Goal: Task Accomplishment & Management: Manage account settings

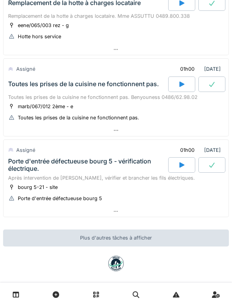
scroll to position [559, 0]
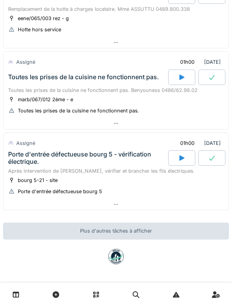
click at [14, 297] on icon at bounding box center [16, 295] width 7 height 7
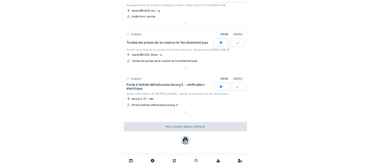
scroll to position [559, 0]
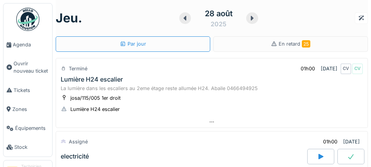
click at [5, 148] on link "Stock" at bounding box center [27, 147] width 49 height 19
click at [237, 162] on div "electricité" at bounding box center [183, 156] width 248 height 15
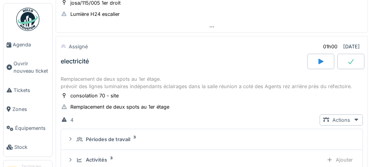
scroll to position [100, 0]
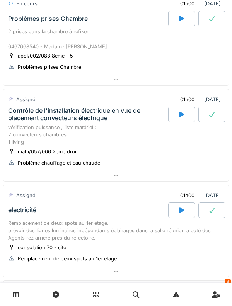
scroll to position [340, 0]
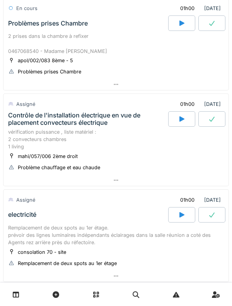
click at [75, 125] on div "Contrôle de l'installation électrique en vue de placement convecteurs électrique" at bounding box center [87, 119] width 159 height 15
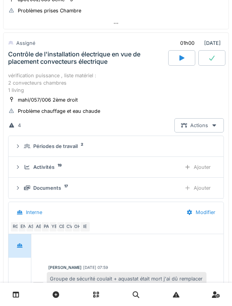
scroll to position [402, 0]
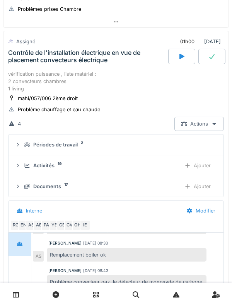
click at [174, 61] on div at bounding box center [181, 56] width 27 height 15
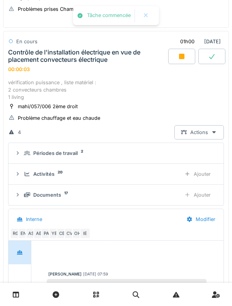
scroll to position [57, 0]
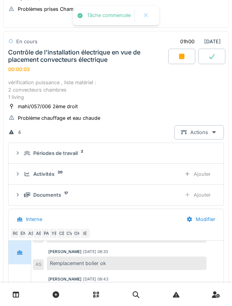
click at [178, 62] on div at bounding box center [181, 56] width 27 height 15
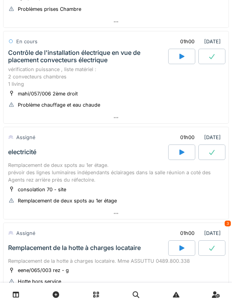
click at [23, 66] on div "vérification puissance , liste matériel : 2 convecteurs chambres 1 living" at bounding box center [116, 77] width 216 height 22
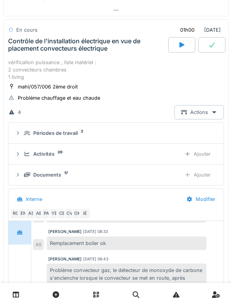
scroll to position [418, 0]
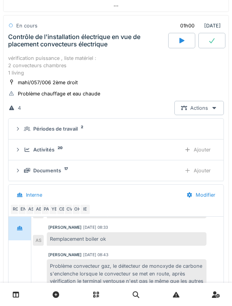
click at [25, 149] on icon at bounding box center [27, 149] width 6 height 5
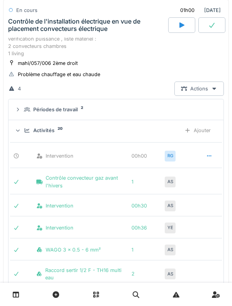
scroll to position [439, 0]
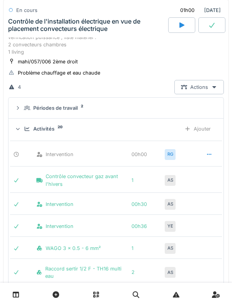
click at [209, 154] on icon at bounding box center [209, 154] width 4 height 1
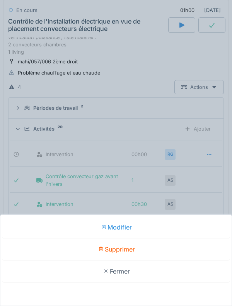
click at [136, 249] on div "Supprimer" at bounding box center [116, 250] width 228 height 22
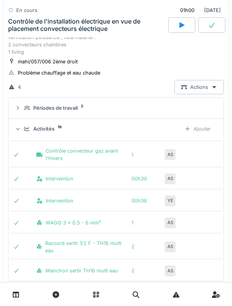
click at [25, 130] on icon at bounding box center [27, 129] width 5 height 4
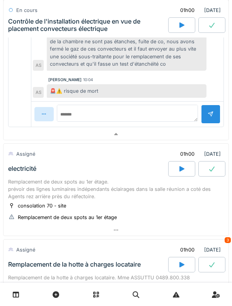
scroll to position [730, 0]
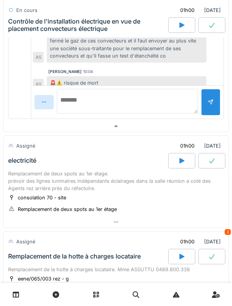
click at [143, 107] on textarea at bounding box center [127, 101] width 141 height 25
type textarea "*"
click at [107, 97] on textarea "**********" at bounding box center [127, 101] width 141 height 25
click at [152, 104] on textarea "**********" at bounding box center [127, 101] width 141 height 25
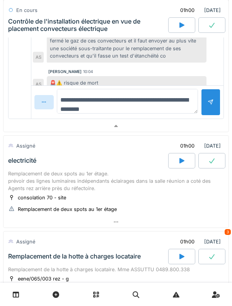
click at [164, 113] on textarea "**********" at bounding box center [127, 101] width 141 height 25
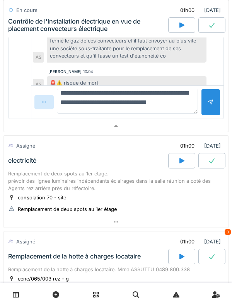
type textarea "**********"
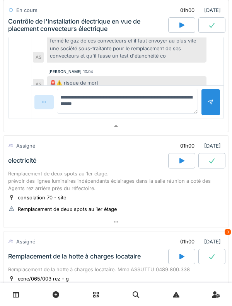
click at [211, 104] on div at bounding box center [211, 102] width 6 height 7
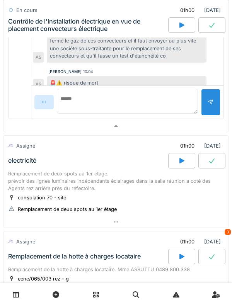
scroll to position [0, 0]
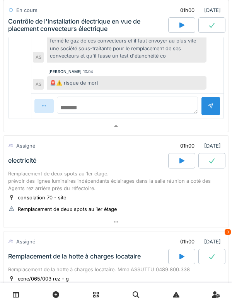
click at [128, 106] on textarea at bounding box center [127, 105] width 141 height 17
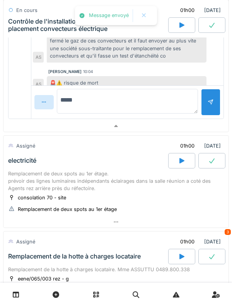
scroll to position [100, 0]
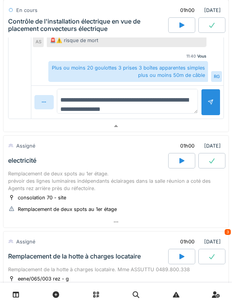
type textarea "**********"
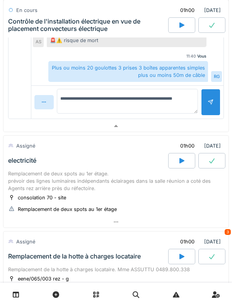
click at [211, 103] on div at bounding box center [211, 102] width 6 height 7
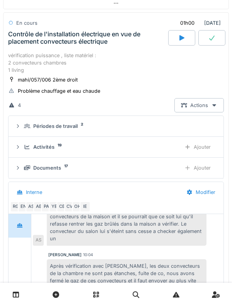
scroll to position [409, 0]
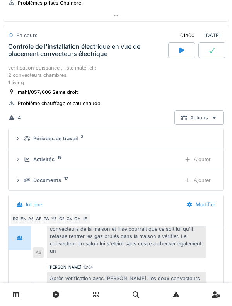
click at [26, 48] on div "Contrôle de l'installation électrique en vue de placement convecteurs électrique" at bounding box center [87, 50] width 159 height 15
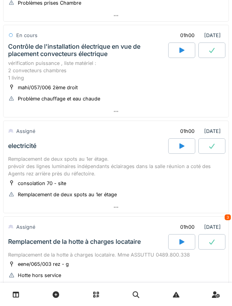
click at [24, 47] on div "Contrôle de l'installation électrique en vue de placement convecteurs électrique" at bounding box center [87, 50] width 159 height 15
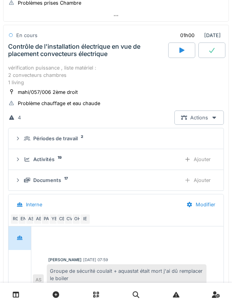
scroll to position [127, 0]
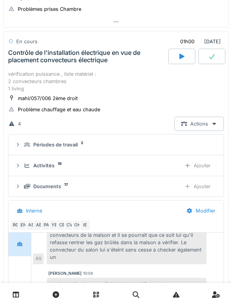
click at [23, 63] on div "Contrôle de l'installation électrique en vue de placement convecteurs électrique" at bounding box center [87, 56] width 159 height 15
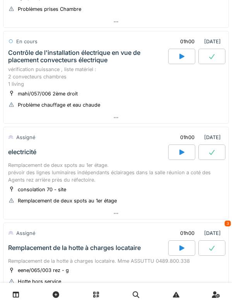
click at [71, 61] on div "Contrôle de l'installation électrique en vue de placement convecteurs électrique" at bounding box center [87, 56] width 159 height 15
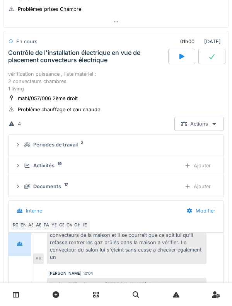
click at [22, 57] on div "Contrôle de l'installation électrique en vue de placement convecteurs électrique" at bounding box center [87, 56] width 159 height 15
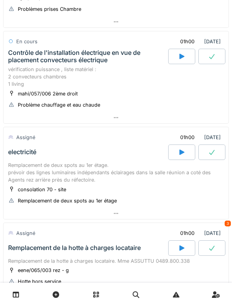
click at [12, 50] on div "Contrôle de l'installation électrique en vue de placement convecteurs électrique" at bounding box center [87, 56] width 159 height 15
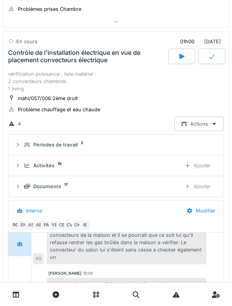
click at [21, 143] on div "Périodes de travail 2" at bounding box center [116, 144] width 203 height 7
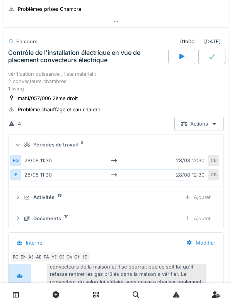
click at [23, 194] on div "Activités 19 Ajouter" at bounding box center [116, 197] width 203 height 14
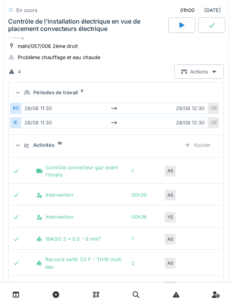
scroll to position [461, 0]
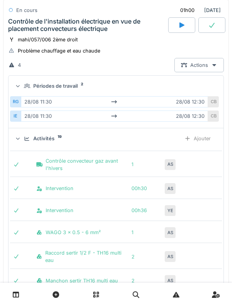
click at [25, 141] on icon at bounding box center [27, 138] width 6 height 5
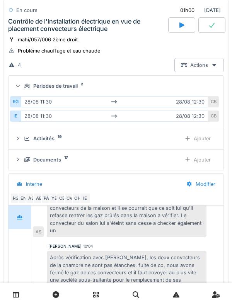
click at [24, 166] on div "Documents 17 Ajouter" at bounding box center [116, 160] width 203 height 14
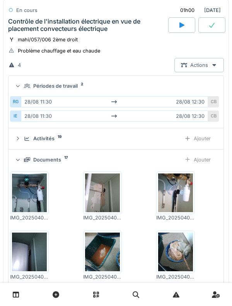
click at [22, 159] on div "Documents 17 Ajouter" at bounding box center [116, 160] width 203 height 14
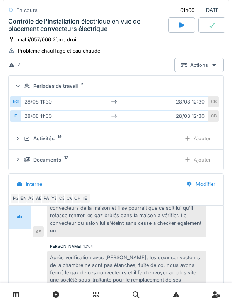
click at [22, 137] on div "Activités 19 Ajouter" at bounding box center [116, 138] width 203 height 14
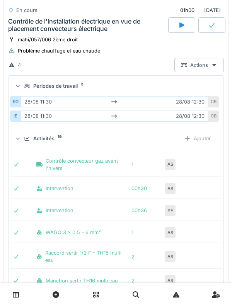
click at [211, 145] on div "Ajouter" at bounding box center [197, 138] width 39 height 14
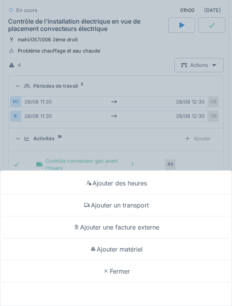
click at [186, 184] on div "Ajouter des heures" at bounding box center [116, 183] width 228 height 22
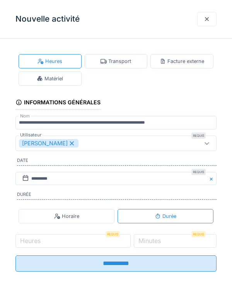
click at [76, 231] on fieldset "**********" at bounding box center [115, 161] width 201 height 233
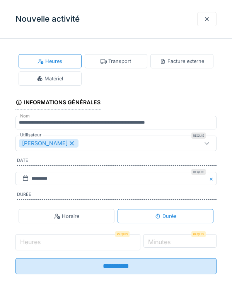
click at [90, 246] on input "Heures" at bounding box center [77, 242] width 125 height 16
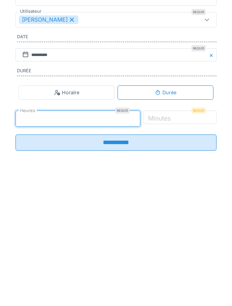
type input "*"
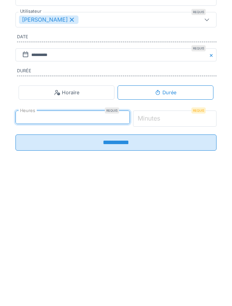
click at [186, 245] on input "*" at bounding box center [175, 242] width 84 height 16
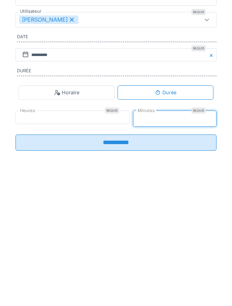
type input "**"
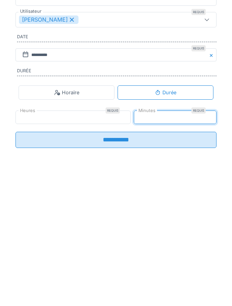
click at [200, 272] on input "**********" at bounding box center [115, 264] width 201 height 16
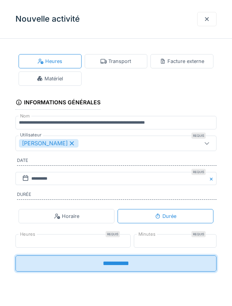
click at [148, 271] on input "**********" at bounding box center [115, 264] width 201 height 16
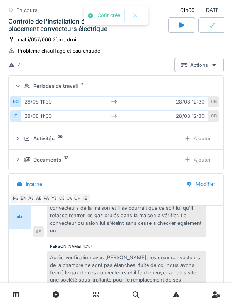
click at [54, 145] on div "Activités 20 Ajouter" at bounding box center [116, 138] width 203 height 14
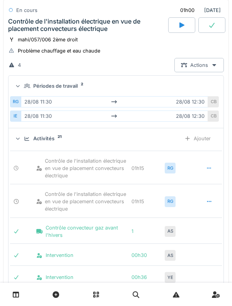
click at [207, 166] on icon at bounding box center [209, 168] width 6 height 5
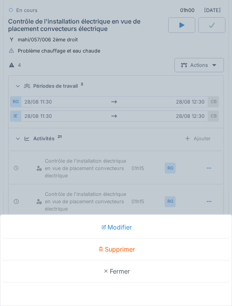
click at [152, 250] on div "Supprimer" at bounding box center [116, 250] width 228 height 22
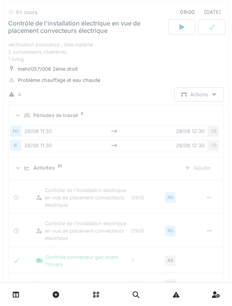
scroll to position [431, 0]
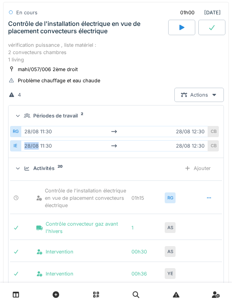
click at [206, 171] on div "Ajouter" at bounding box center [197, 168] width 39 height 14
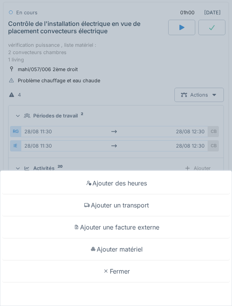
click at [172, 199] on div "Ajouter un transport" at bounding box center [116, 205] width 228 height 22
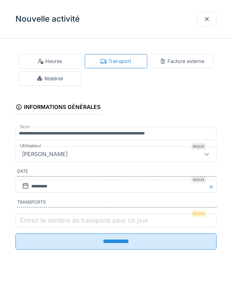
click at [28, 220] on label "Entrez le nombre de transports pour ce jour" at bounding box center [84, 220] width 131 height 9
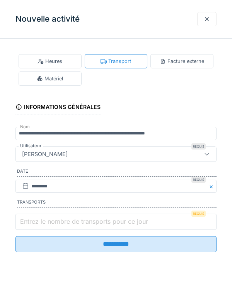
click at [28, 220] on input "Entrez le nombre de transports pour ce jour" at bounding box center [115, 222] width 201 height 16
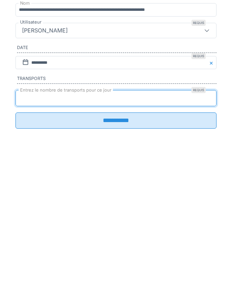
type input "*"
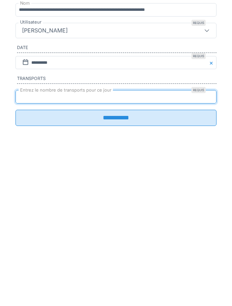
click at [194, 250] on input "**********" at bounding box center [115, 242] width 201 height 16
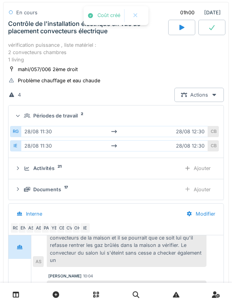
click at [15, 164] on div "Activités 21 Ajouter" at bounding box center [116, 168] width 203 height 14
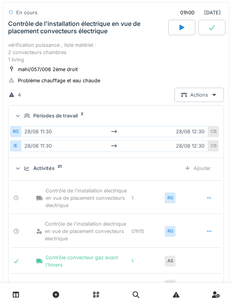
click at [20, 166] on icon at bounding box center [17, 168] width 5 height 6
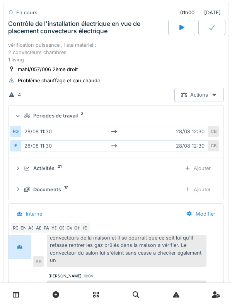
click at [27, 33] on div "Contrôle de l'installation électrique en vue de placement convecteurs électrique" at bounding box center [87, 27] width 159 height 15
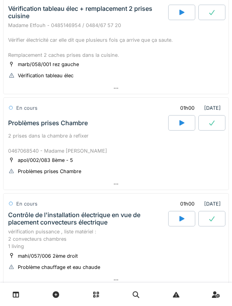
click at [27, 130] on div "Problèmes prises Chambre" at bounding box center [88, 122] width 162 height 15
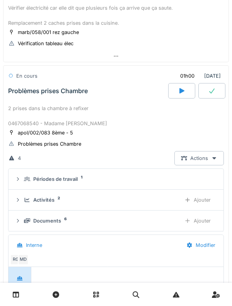
scroll to position [307, 0]
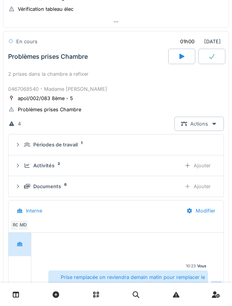
click at [25, 186] on icon at bounding box center [27, 186] width 6 height 5
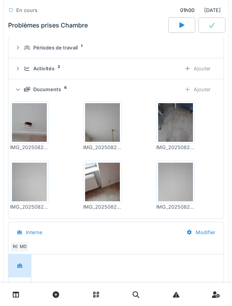
scroll to position [408, 0]
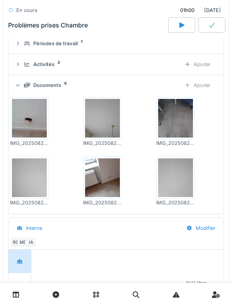
click at [24, 84] on icon at bounding box center [27, 85] width 6 height 5
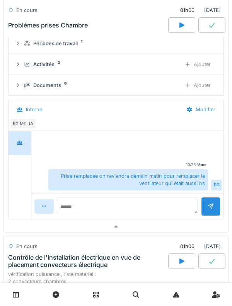
click at [30, 69] on div "Activités 2 Ajouter" at bounding box center [116, 64] width 203 height 14
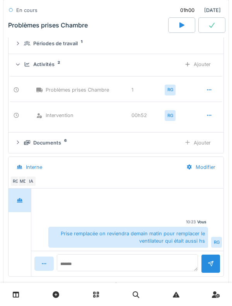
click at [27, 66] on icon at bounding box center [27, 64] width 6 height 5
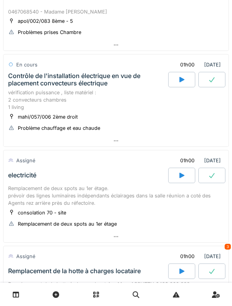
scroll to position [349, 0]
